Goal: Task Accomplishment & Management: Complete application form

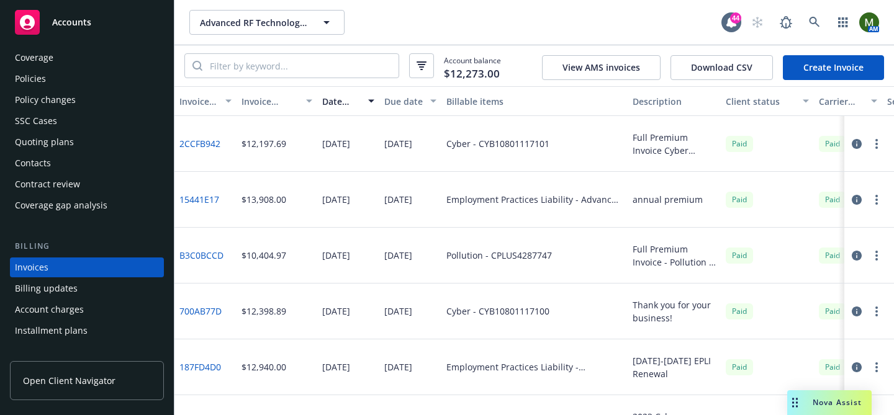
scroll to position [10, 0]
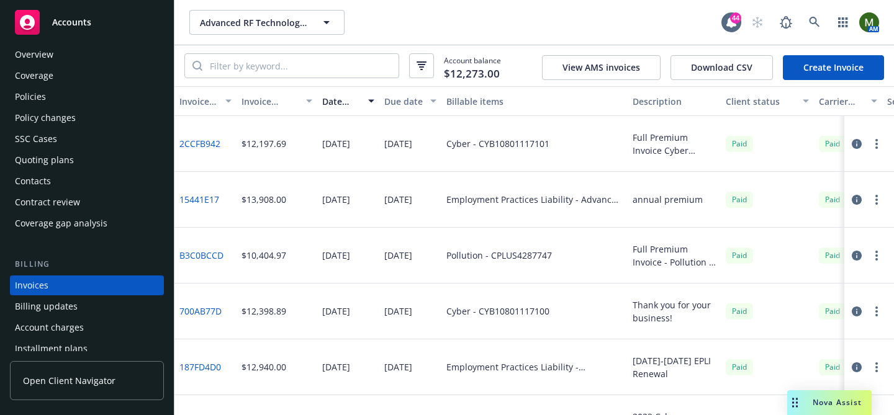
click at [47, 68] on div "Coverage" at bounding box center [34, 76] width 38 height 20
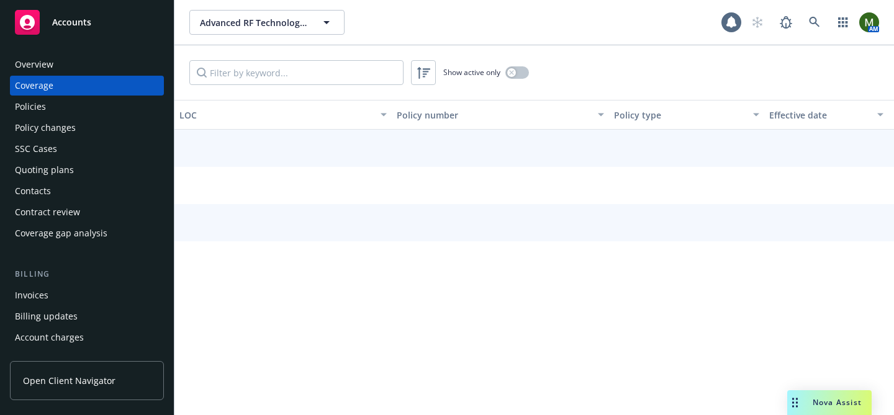
click at [48, 101] on div "Policies" at bounding box center [87, 107] width 144 height 20
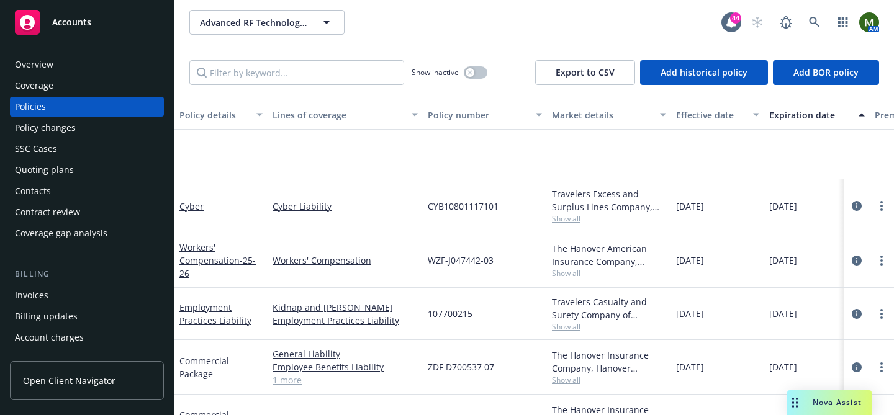
scroll to position [141, 0]
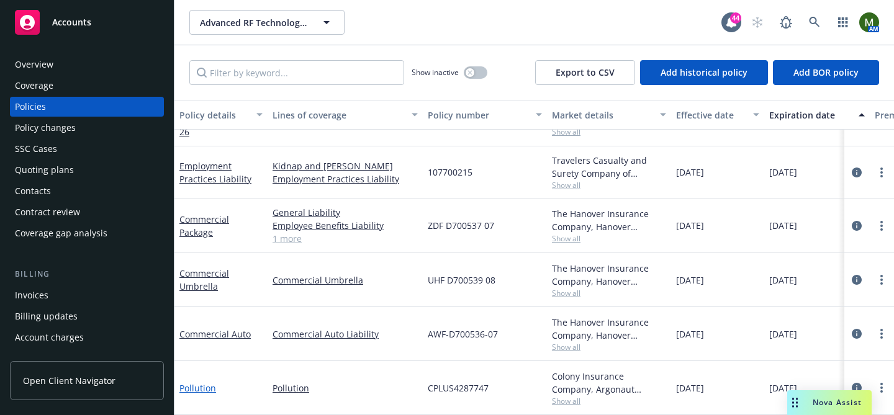
click at [202, 390] on link "Pollution" at bounding box center [197, 388] width 37 height 12
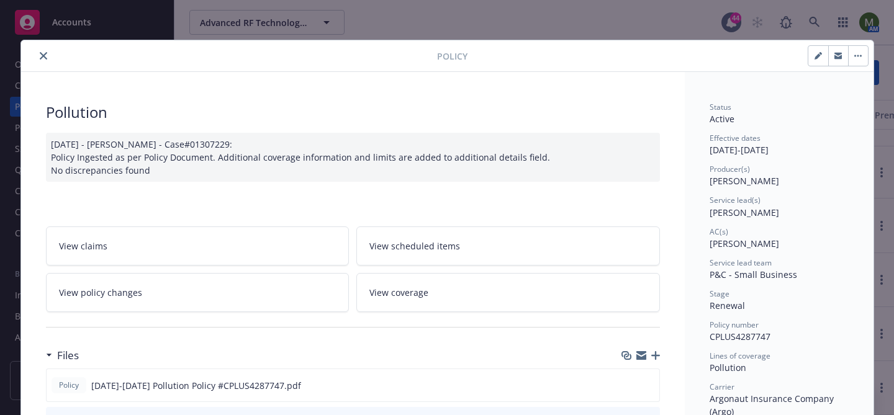
click at [45, 56] on icon "close" at bounding box center [43, 55] width 7 height 7
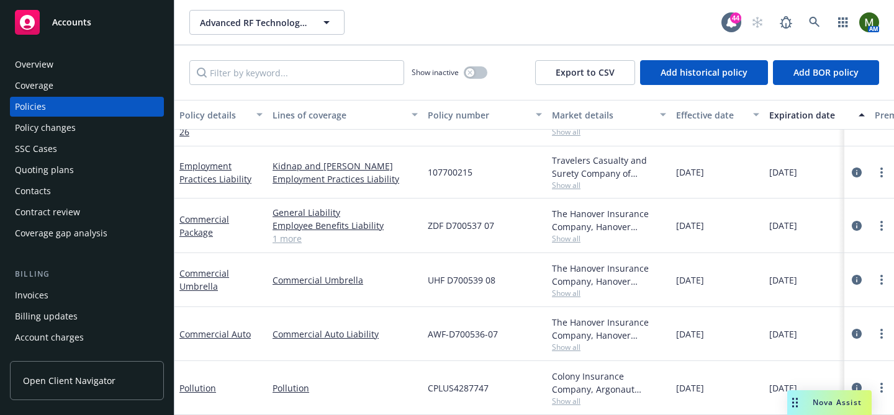
click at [75, 295] on div "Invoices" at bounding box center [87, 295] width 144 height 20
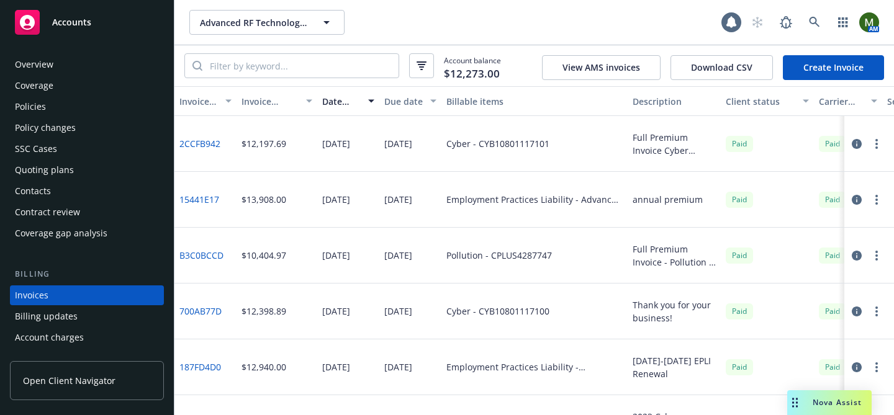
scroll to position [68, 0]
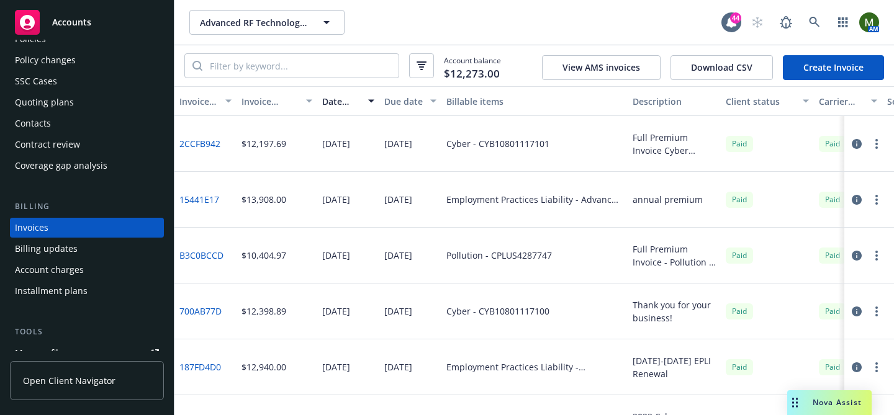
click at [815, 66] on link "Create Invoice" at bounding box center [833, 67] width 101 height 25
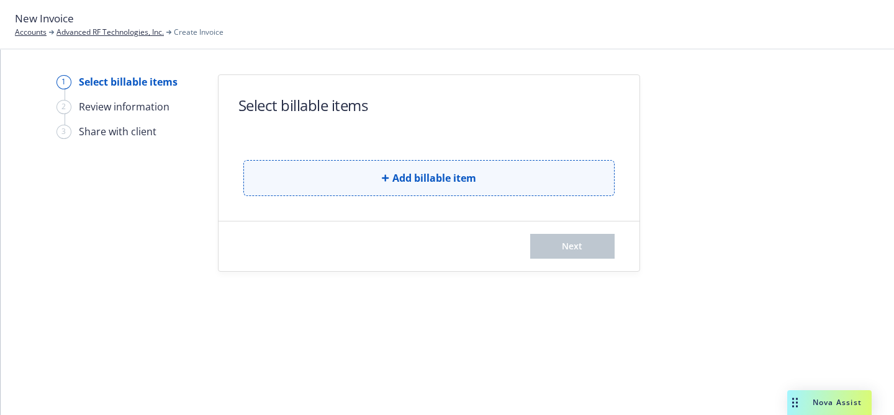
click at [323, 172] on button "Add billable item" at bounding box center [428, 178] width 371 height 36
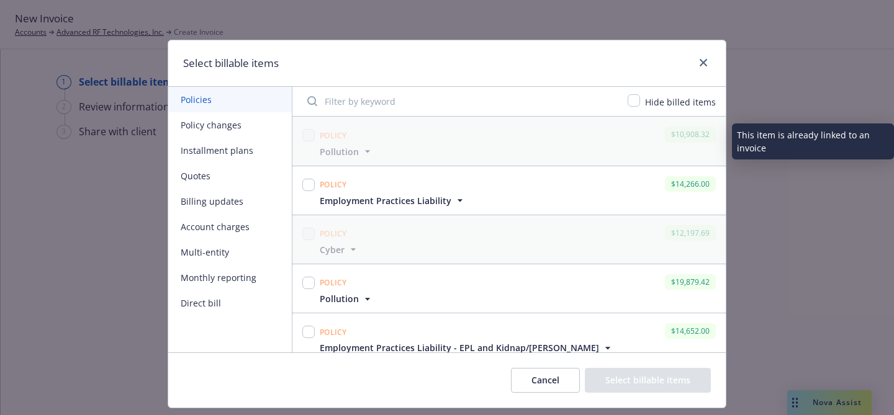
click at [370, 153] on icon "button" at bounding box center [367, 151] width 12 height 12
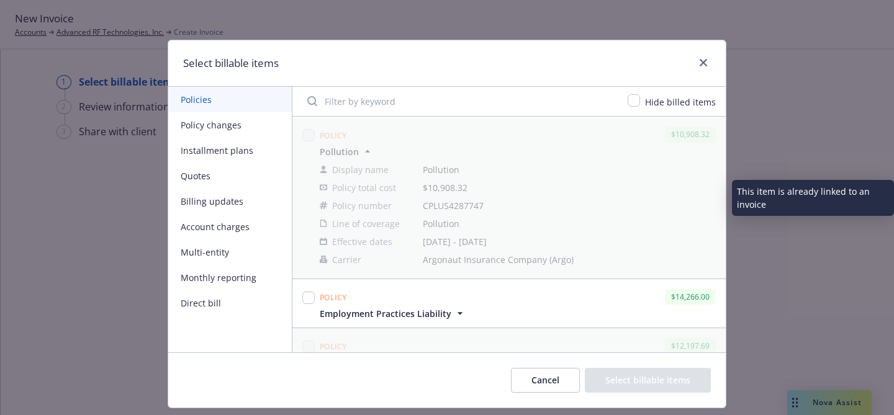
click at [310, 142] on div at bounding box center [308, 135] width 12 height 17
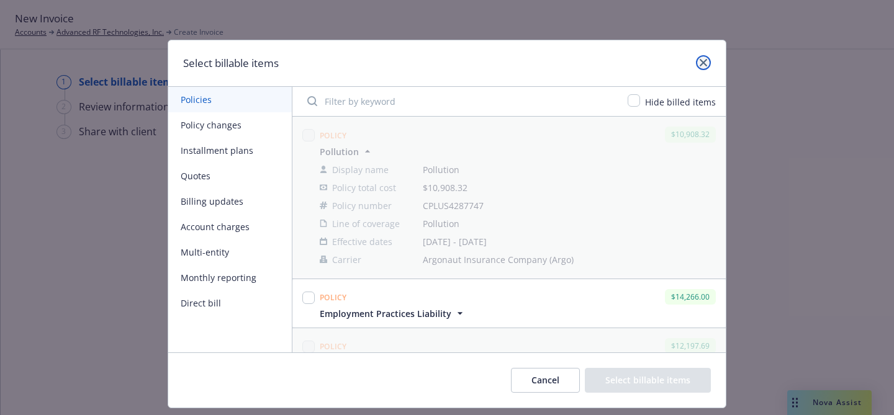
click at [704, 58] on link "close" at bounding box center [703, 62] width 15 height 15
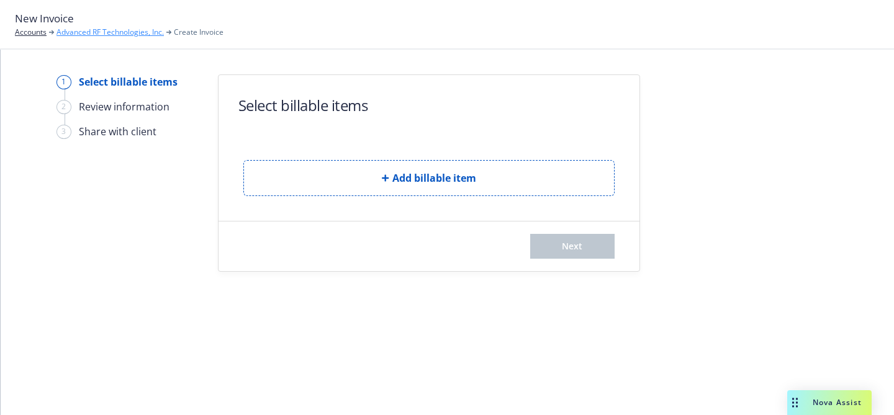
click at [86, 31] on link "Advanced RF Technologies, Inc." at bounding box center [109, 32] width 107 height 11
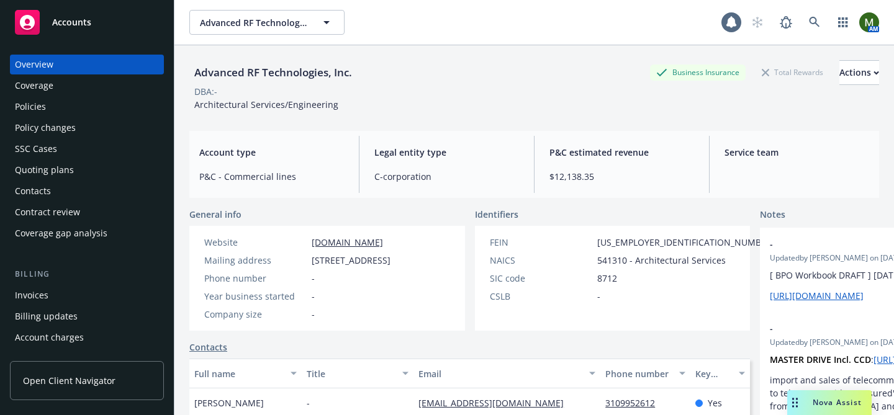
click at [78, 105] on div "Policies" at bounding box center [87, 107] width 144 height 20
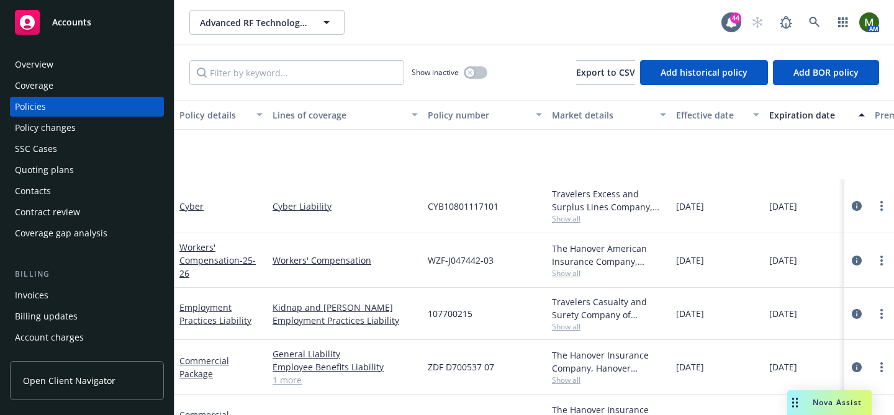
scroll to position [141, 0]
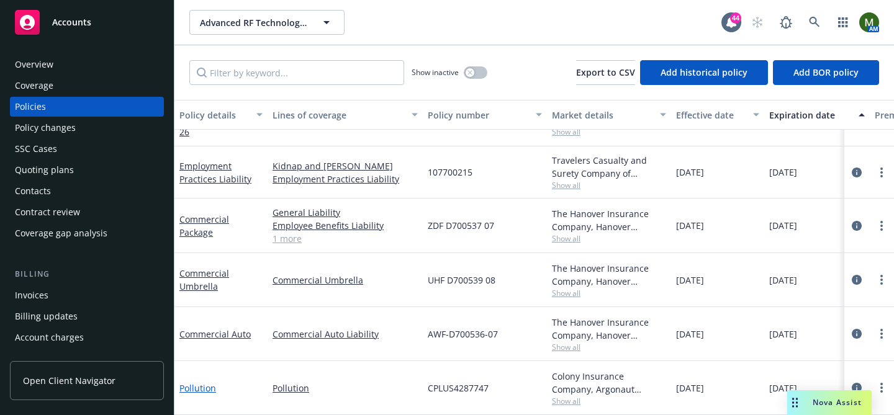
click at [202, 384] on link "Pollution" at bounding box center [197, 388] width 37 height 12
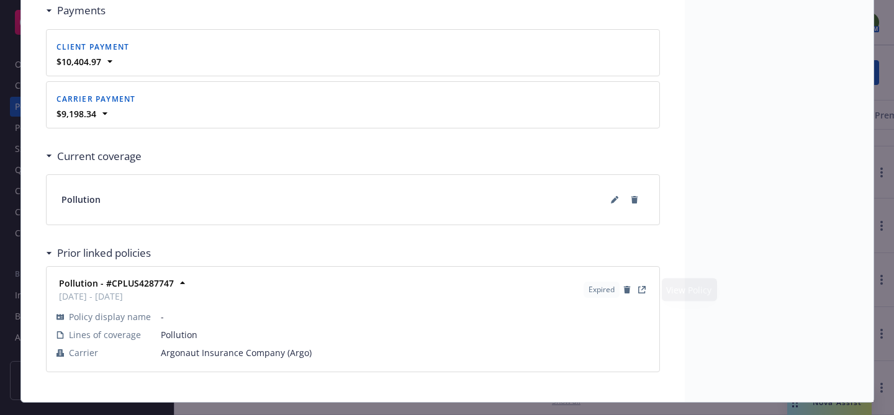
scroll to position [1012, 0]
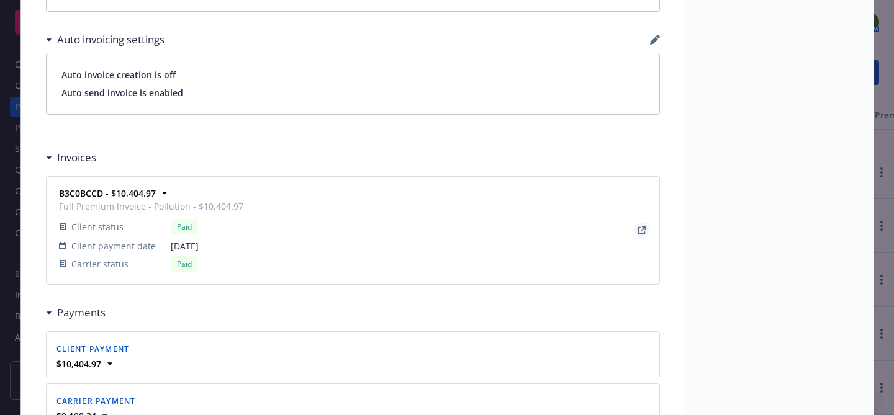
click at [640, 227] on icon "View Invoice" at bounding box center [641, 230] width 7 height 7
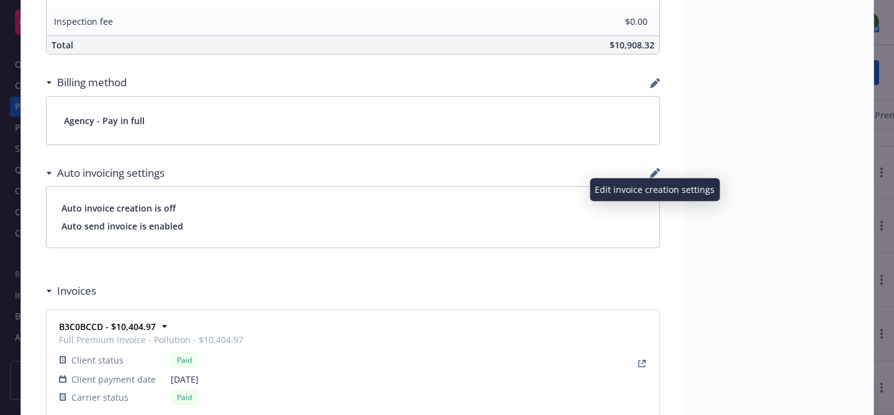
click at [652, 174] on icon "button" at bounding box center [654, 174] width 8 height 8
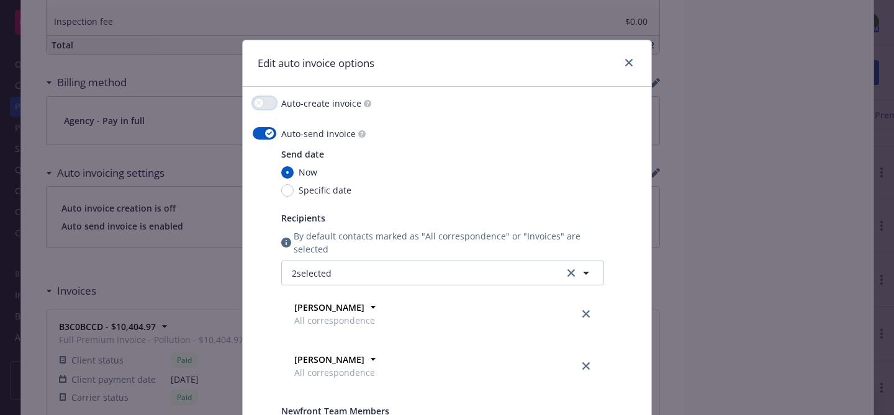
click at [264, 103] on button "button" at bounding box center [265, 103] width 24 height 12
click at [265, 129] on button "button" at bounding box center [265, 133] width 24 height 12
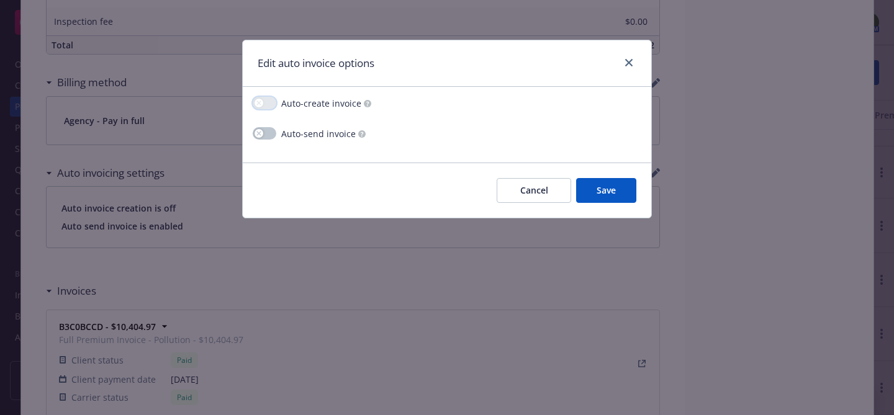
click at [267, 105] on button "button" at bounding box center [265, 103] width 24 height 12
click at [267, 134] on button "button" at bounding box center [265, 133] width 24 height 12
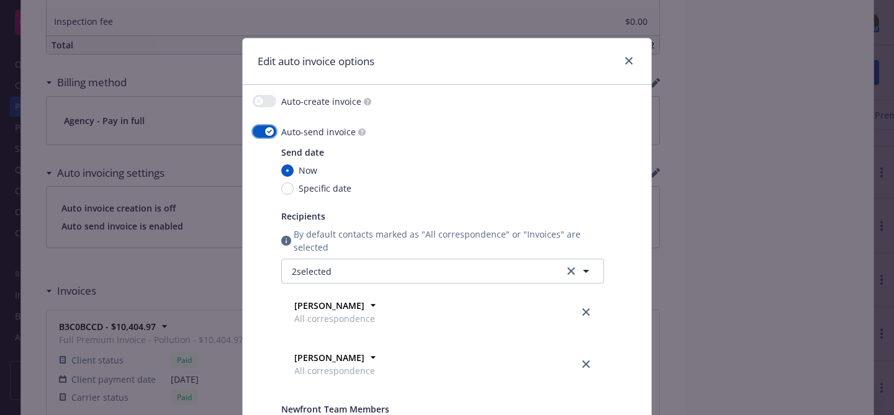
scroll to position [0, 0]
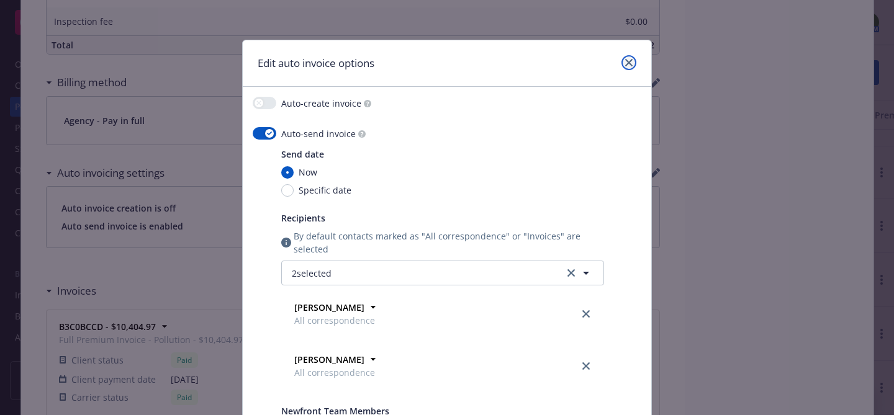
click at [630, 63] on icon "close" at bounding box center [628, 62] width 7 height 7
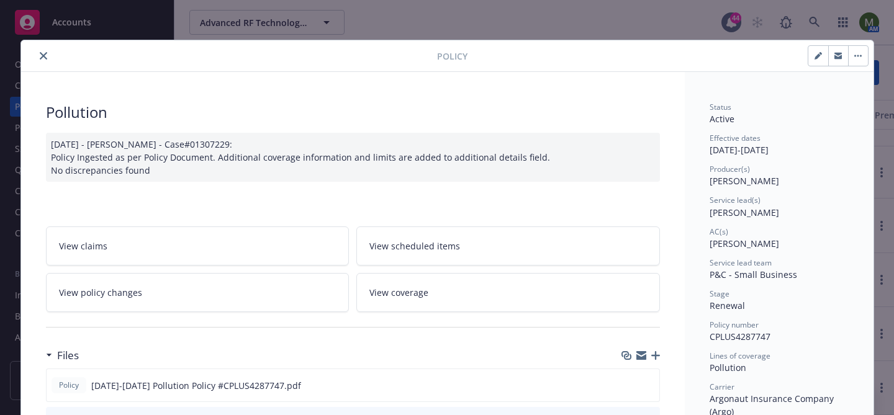
click at [42, 58] on icon "close" at bounding box center [43, 55] width 7 height 7
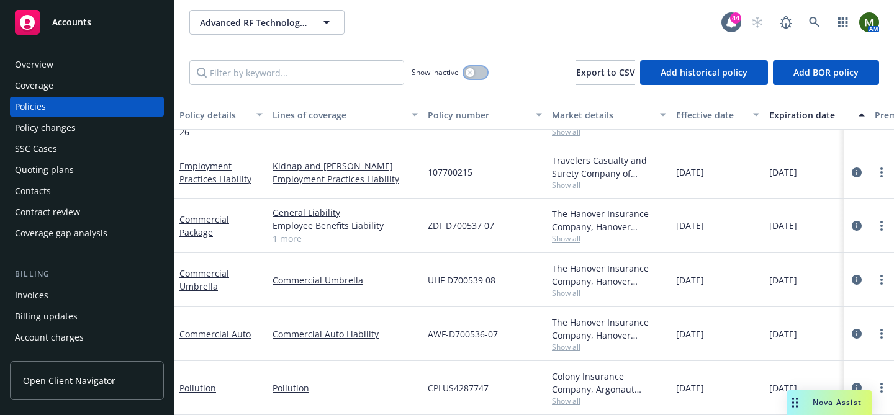
click at [477, 74] on button "button" at bounding box center [476, 72] width 24 height 12
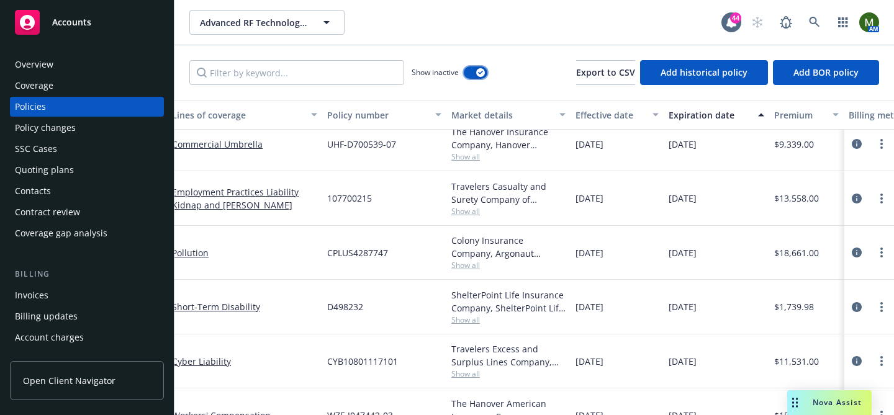
scroll to position [2549, 0]
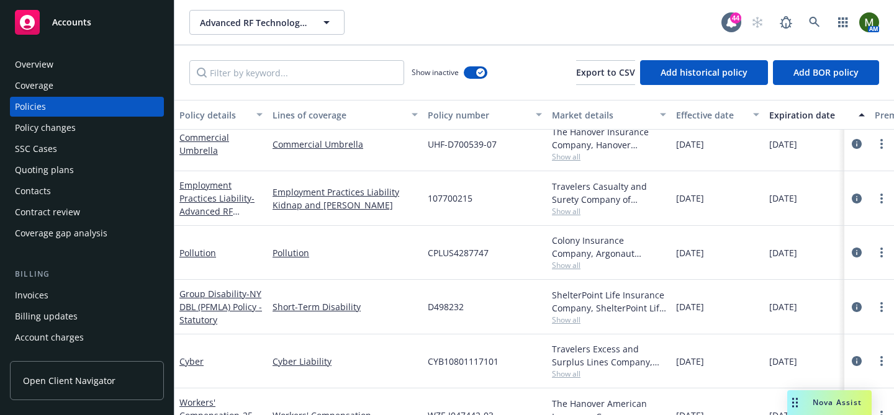
click at [57, 299] on div "Invoices" at bounding box center [87, 295] width 144 height 20
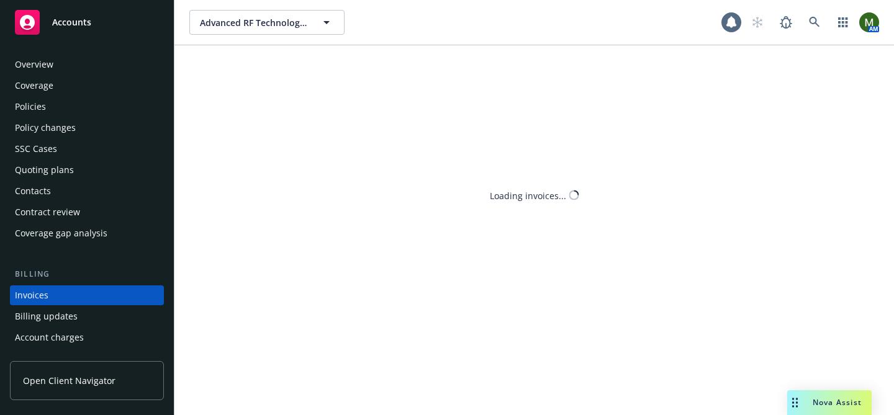
scroll to position [68, 0]
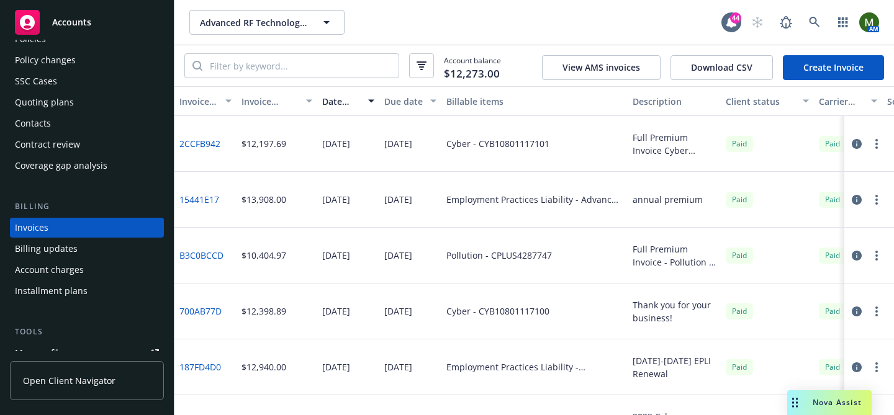
click at [833, 70] on link "Create Invoice" at bounding box center [833, 67] width 101 height 25
